Goal: Information Seeking & Learning: Learn about a topic

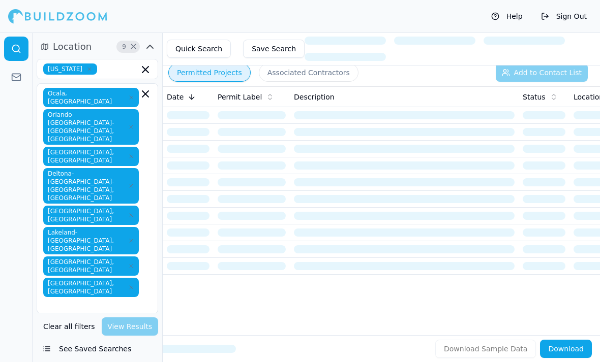
click at [131, 124] on icon "button" at bounding box center [131, 127] width 6 height 6
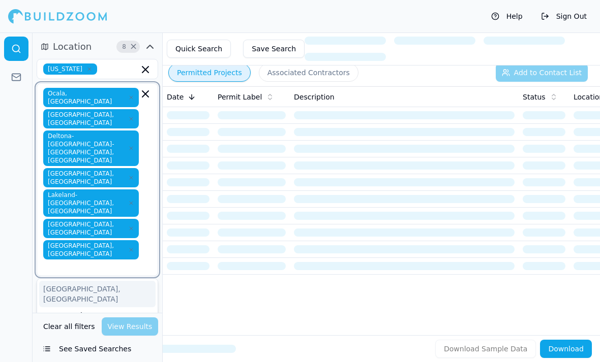
click at [133, 145] on icon "button" at bounding box center [131, 148] width 6 height 6
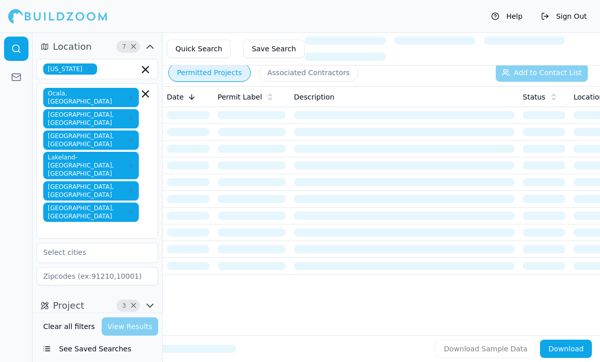
click at [11, 163] on div at bounding box center [16, 198] width 33 height 330
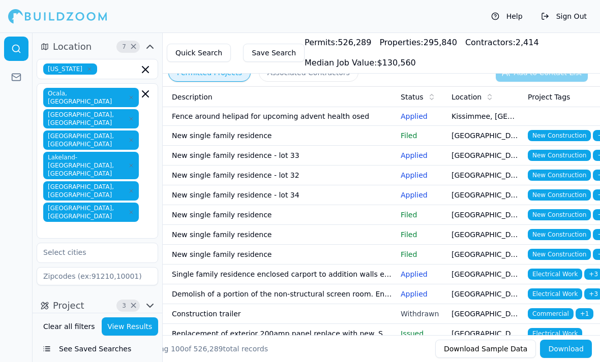
scroll to position [0, 122]
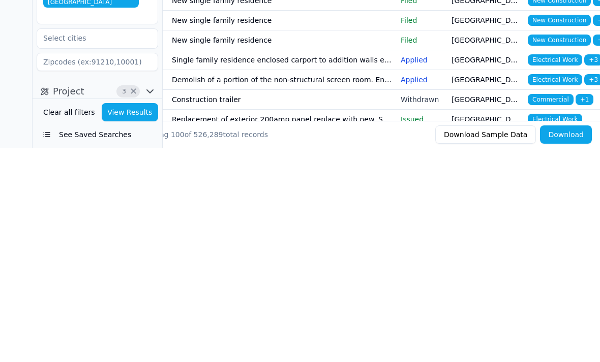
click at [100, 347] on span "Home Builder" at bounding box center [73, 352] width 61 height 11
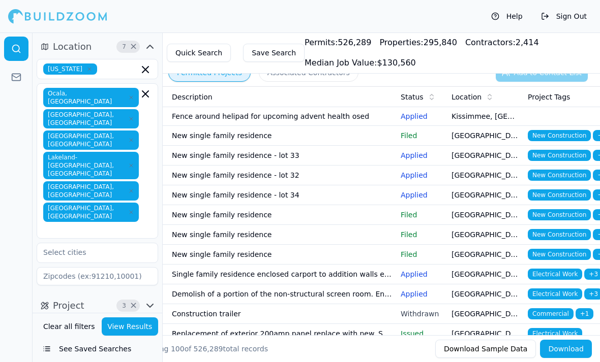
click at [149, 300] on icon "button" at bounding box center [150, 306] width 12 height 12
click at [93, 352] on icon "button" at bounding box center [93, 355] width 6 height 6
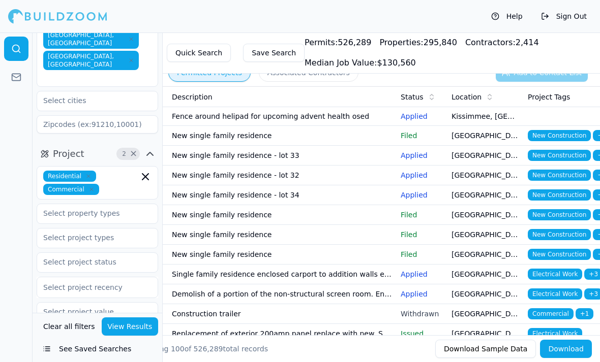
scroll to position [153, 0]
click at [137, 336] on button "View Results" at bounding box center [130, 327] width 57 height 18
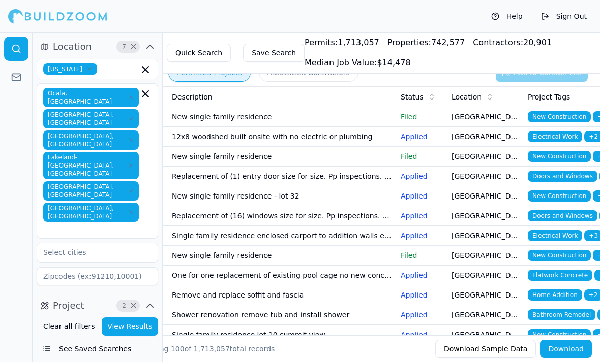
scroll to position [0, 0]
click at [134, 163] on icon "button" at bounding box center [131, 166] width 6 height 6
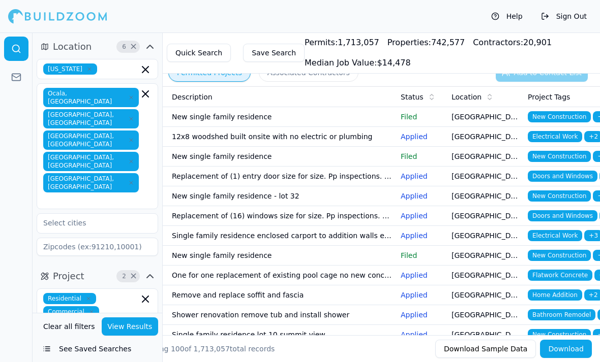
click at [132, 336] on button "View Results" at bounding box center [130, 327] width 57 height 18
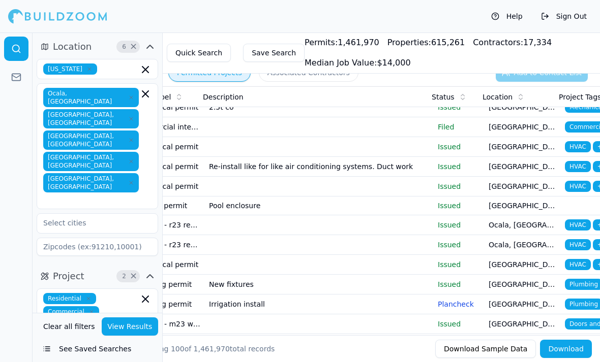
scroll to position [0, 103]
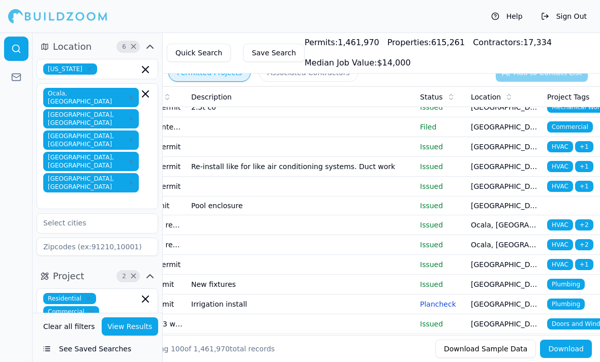
click at [485, 224] on td "Ocala, [GEOGRAPHIC_DATA]" at bounding box center [505, 226] width 76 height 20
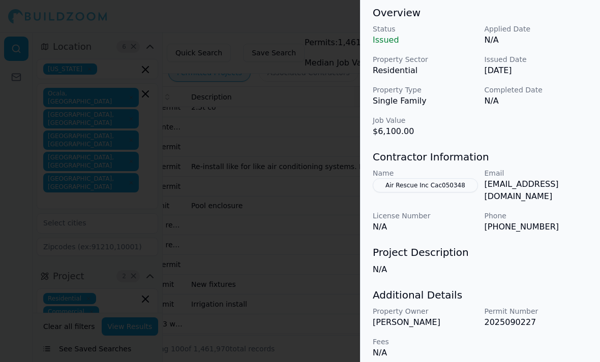
scroll to position [313, 0]
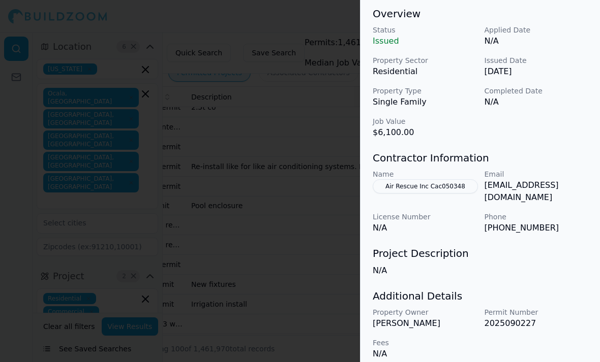
click at [90, 176] on div at bounding box center [300, 181] width 600 height 362
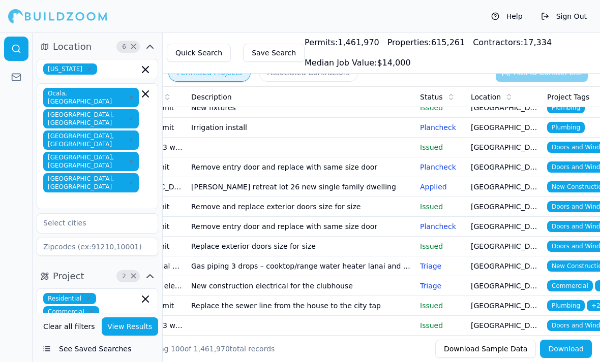
scroll to position [0, 0]
click at [120, 307] on input "text" at bounding box center [121, 312] width 36 height 11
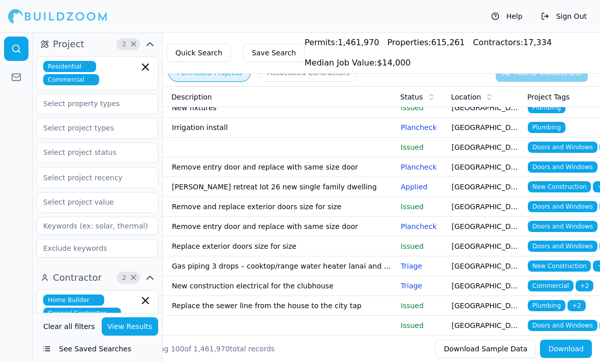
scroll to position [0, 122]
click at [493, 188] on td "[GEOGRAPHIC_DATA], [GEOGRAPHIC_DATA]" at bounding box center [485, 187] width 76 height 20
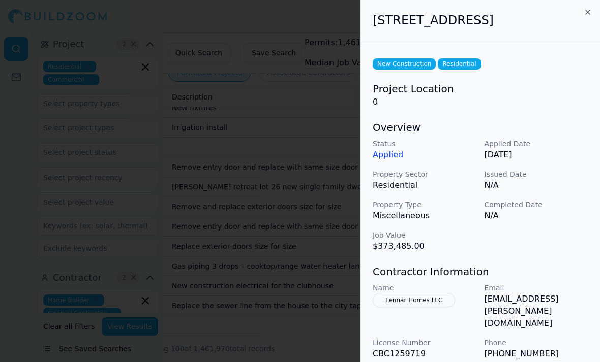
scroll to position [0, 0]
